Goal: Use online tool/utility: Utilize a website feature to perform a specific function

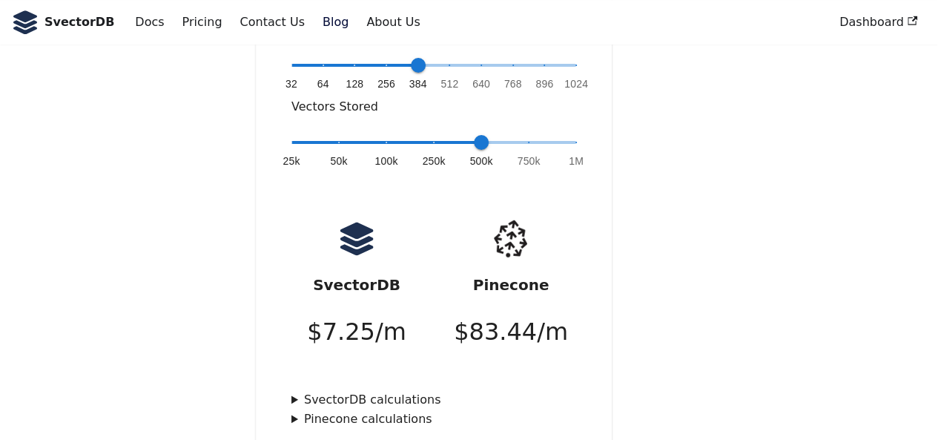
scroll to position [532, 0]
type input "*"
drag, startPoint x: 477, startPoint y: 119, endPoint x: 432, endPoint y: 125, distance: 46.4
click at [432, 134] on span "250k" at bounding box center [433, 141] width 15 height 15
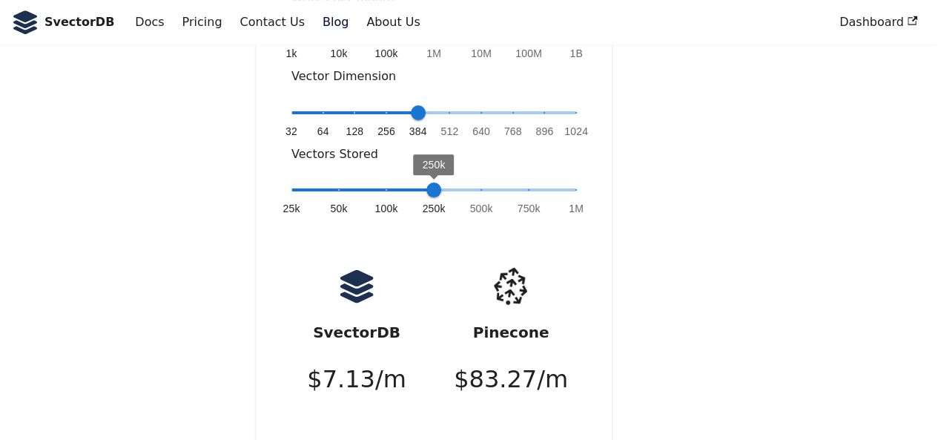
scroll to position [483, 0]
drag, startPoint x: 420, startPoint y: 96, endPoint x: 406, endPoint y: 97, distance: 14.2
click at [411, 106] on span "384" at bounding box center [418, 113] width 15 height 15
type input "*"
click at [386, 102] on span "32 64 128 256 384 512 640 768 896 1024 384" at bounding box center [433, 113] width 285 height 22
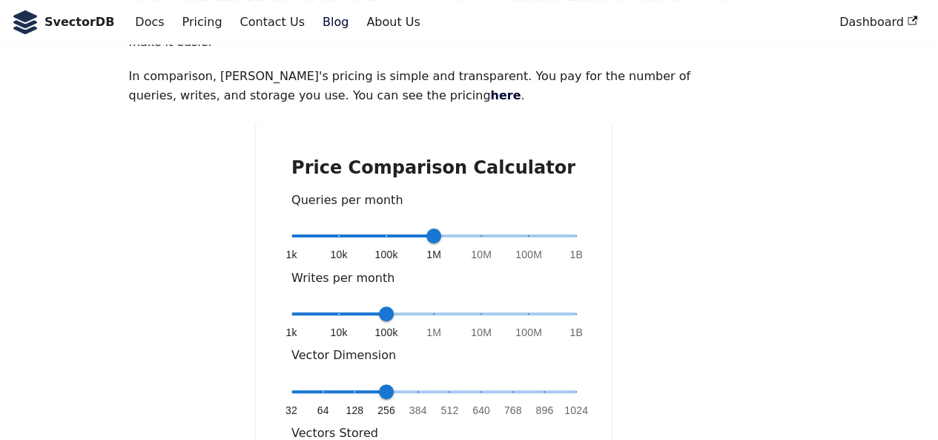
scroll to position [206, 0]
type input "*"
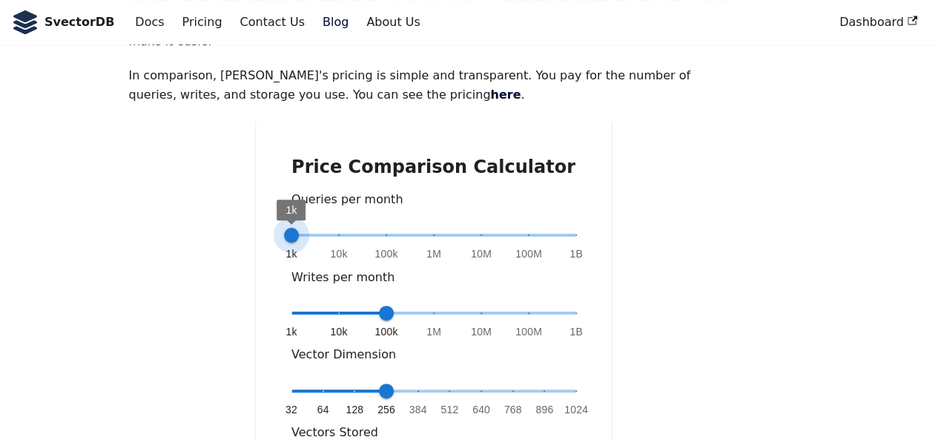
click at [291, 224] on span "1k 10k 100k 1M 10M 100M 1B 1k" at bounding box center [433, 235] width 285 height 22
click at [313, 302] on span "1k 10k 100k 1M 10M 100M 1B 1k" at bounding box center [433, 313] width 285 height 22
drag, startPoint x: 296, startPoint y: 296, endPoint x: 313, endPoint y: 294, distance: 17.1
click at [313, 302] on span "1k 10k 100k 1M 10M 100M 1B 1k" at bounding box center [433, 313] width 285 height 22
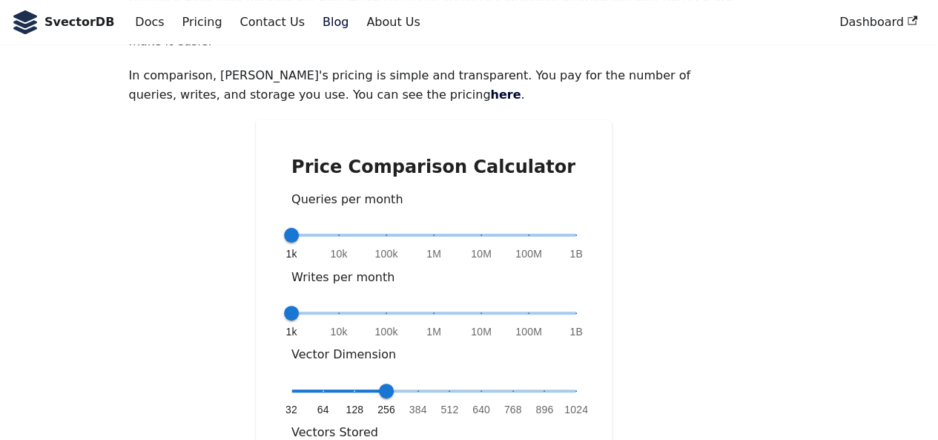
type input "*"
click at [326, 302] on span "1k 10k 100k 1M 10M 100M 1B 10k" at bounding box center [433, 313] width 285 height 22
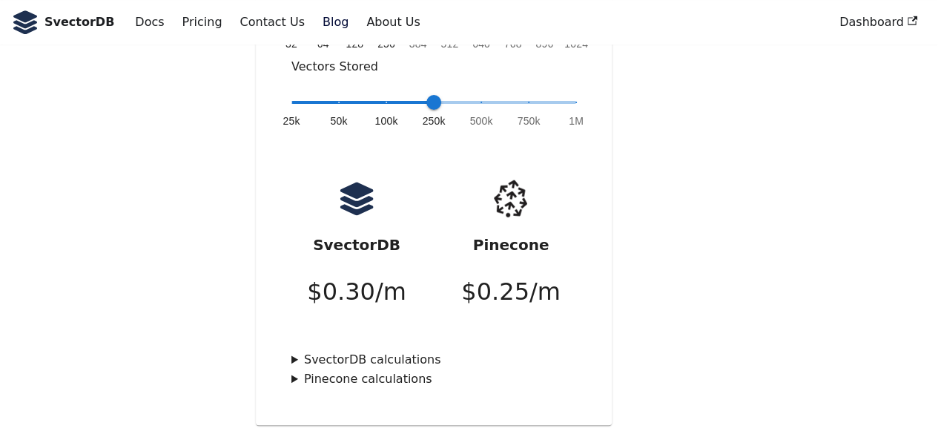
scroll to position [571, 0]
click at [334, 370] on summary "Pinecone calculations" at bounding box center [433, 379] width 285 height 19
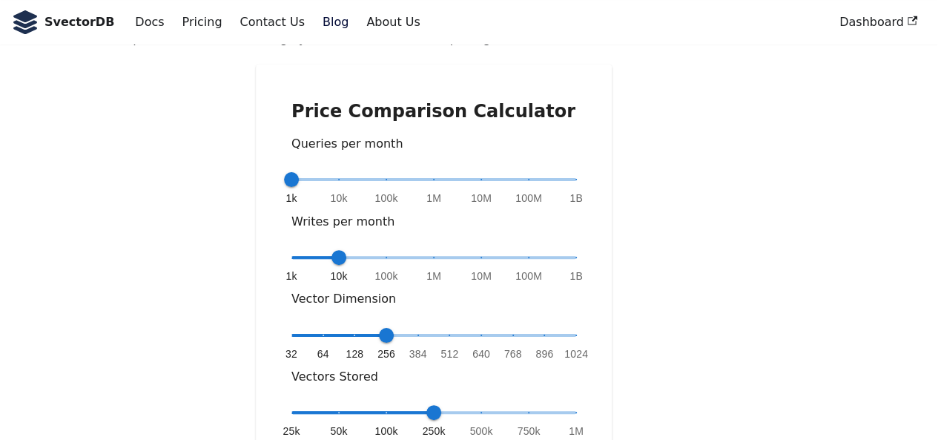
scroll to position [263, 0]
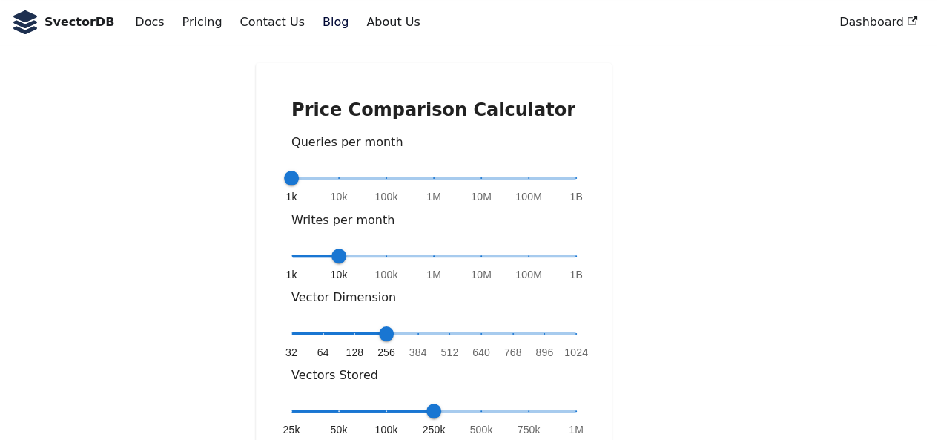
type input "*"
click at [334, 167] on span "1k 10k 100k 1M 10M 100M 1B 1k" at bounding box center [433, 178] width 285 height 22
type input "*"
click at [386, 245] on span "1k 10k 100k 1M 10M 100M 1B 100k" at bounding box center [433, 256] width 285 height 22
type input "*"
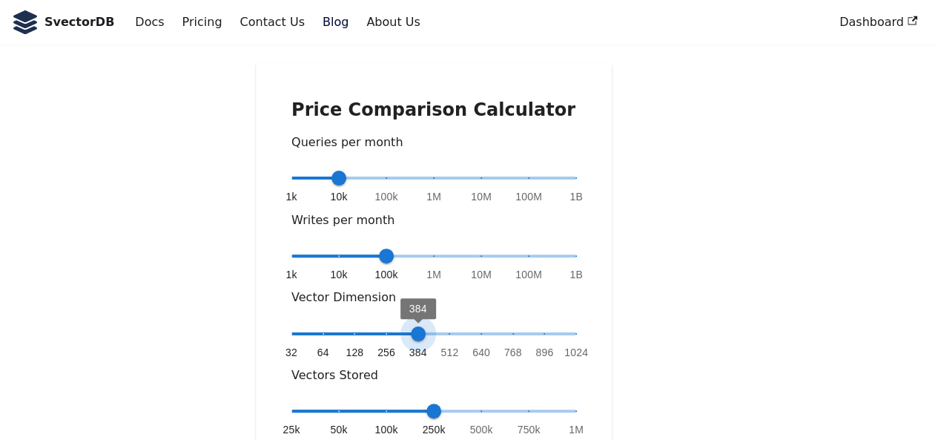
click at [419, 323] on span "32 64 128 256 384 512 640 768 896 1024 384" at bounding box center [433, 334] width 285 height 22
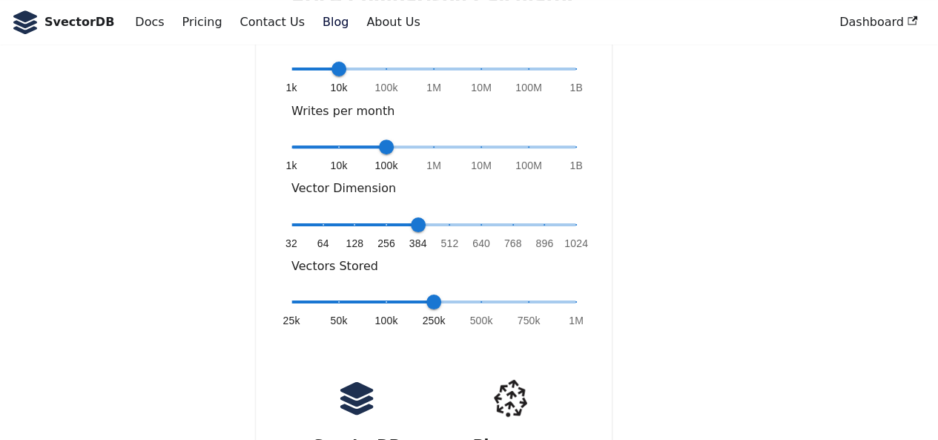
scroll to position [373, 0]
type input "*"
click at [480, 290] on span "25k 50k 100k 250k 500k 750k 1M 250k" at bounding box center [433, 301] width 285 height 22
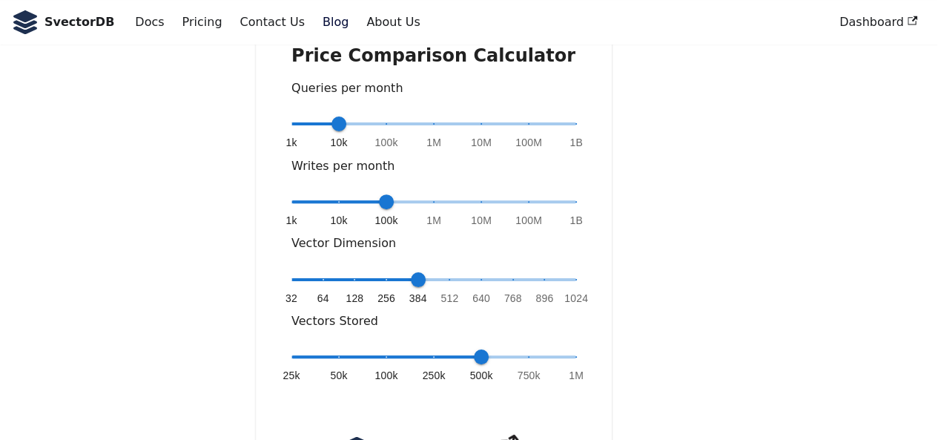
scroll to position [319, 0]
